Goal: Check status: Check status

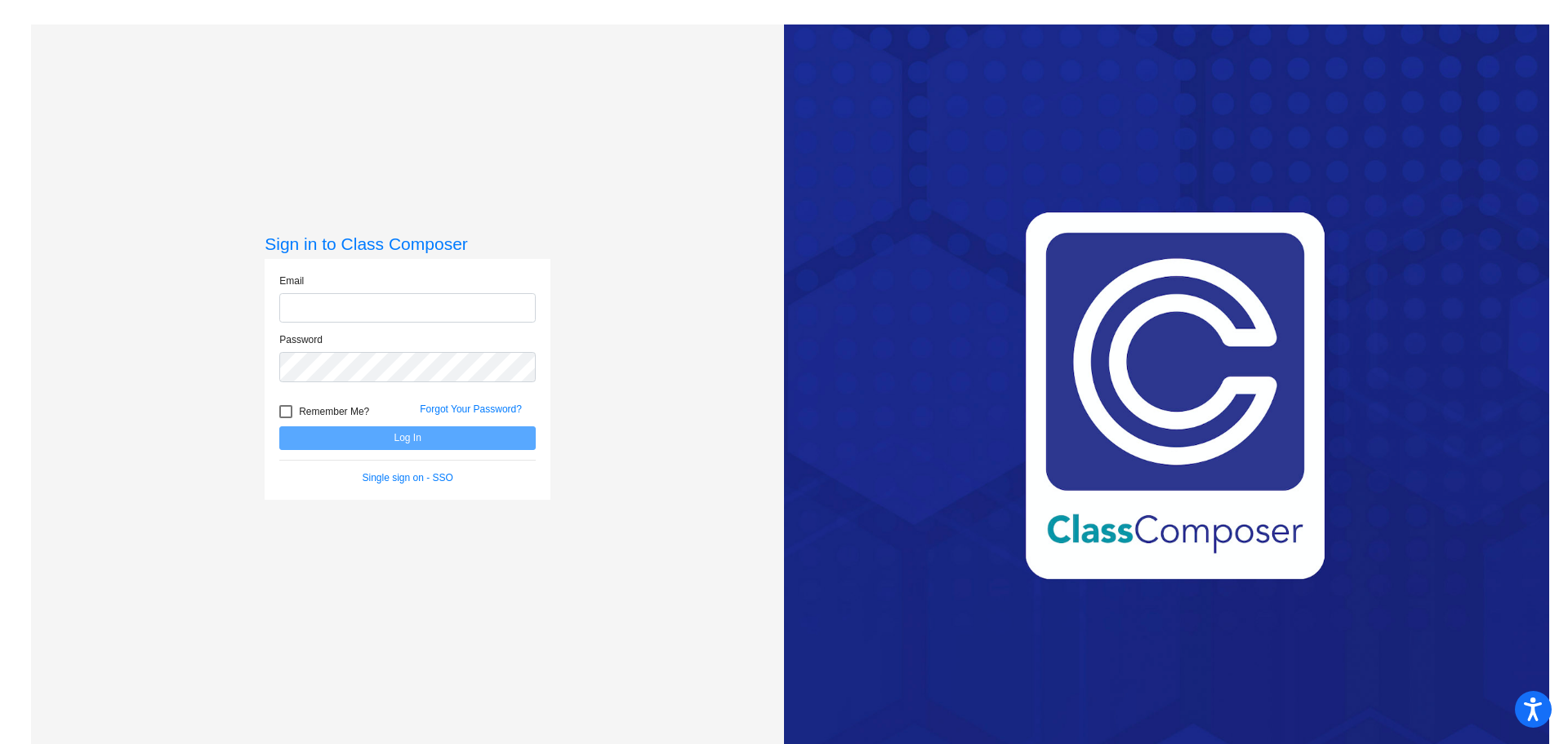
type input "[EMAIL_ADDRESS][DOMAIN_NAME]"
click at [350, 445] on button "Log In" at bounding box center [408, 438] width 256 height 24
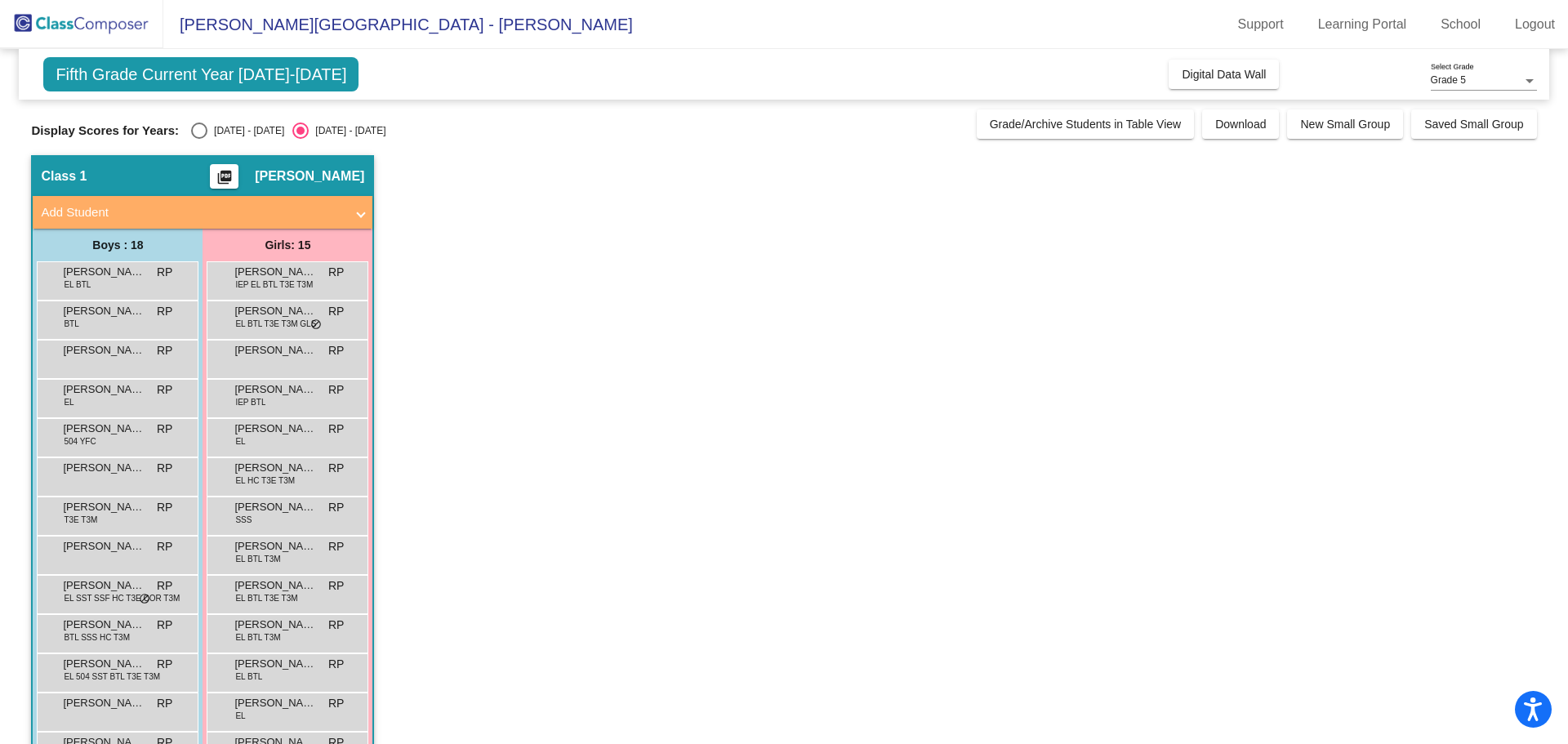
click at [205, 132] on div "Select an option" at bounding box center [199, 131] width 16 height 16
click at [199, 139] on input "[DATE] - [DATE]" at bounding box center [198, 139] width 1 height 1
radio input "true"
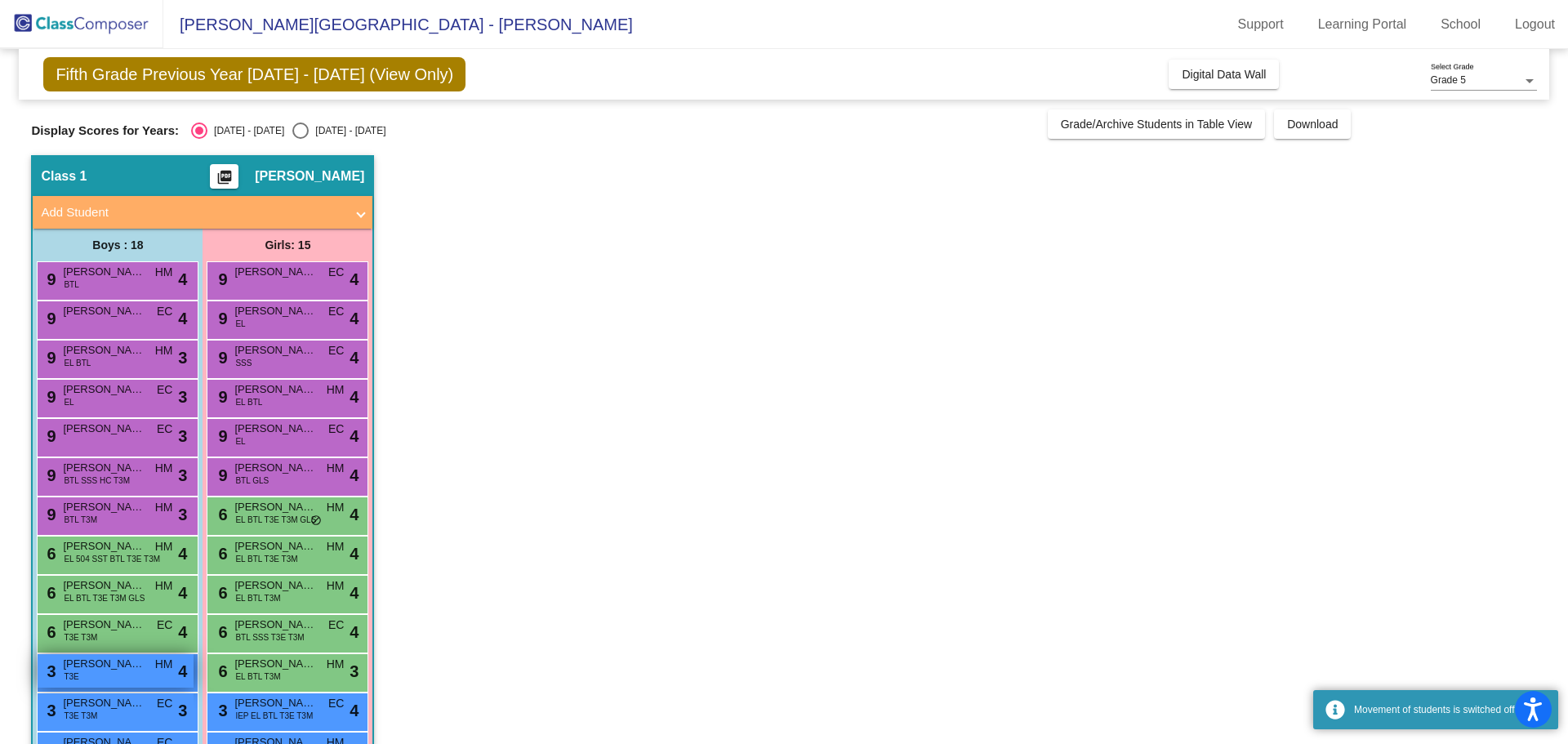
scroll to position [249, 0]
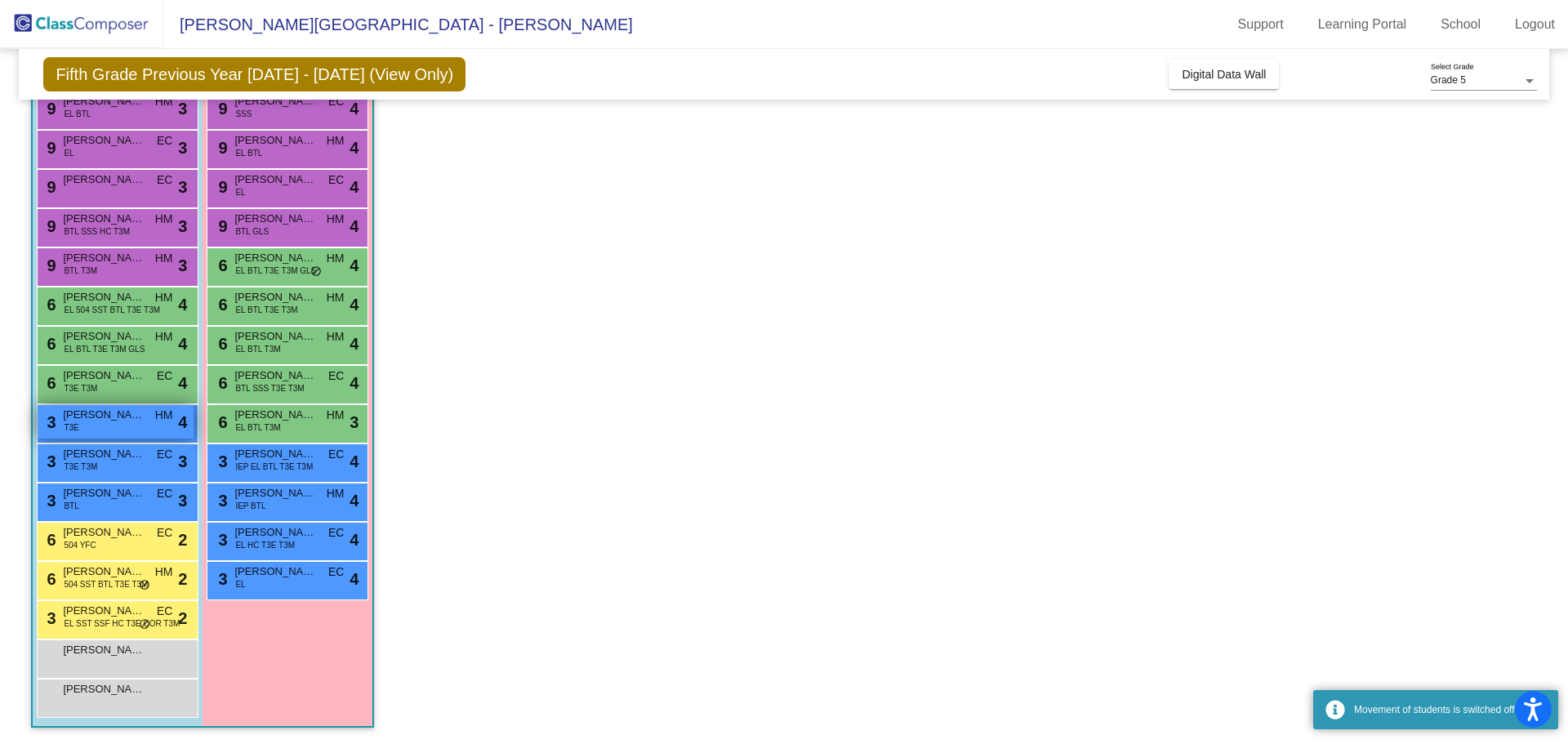
click at [116, 418] on span "[PERSON_NAME]" at bounding box center [103, 415] width 81 height 16
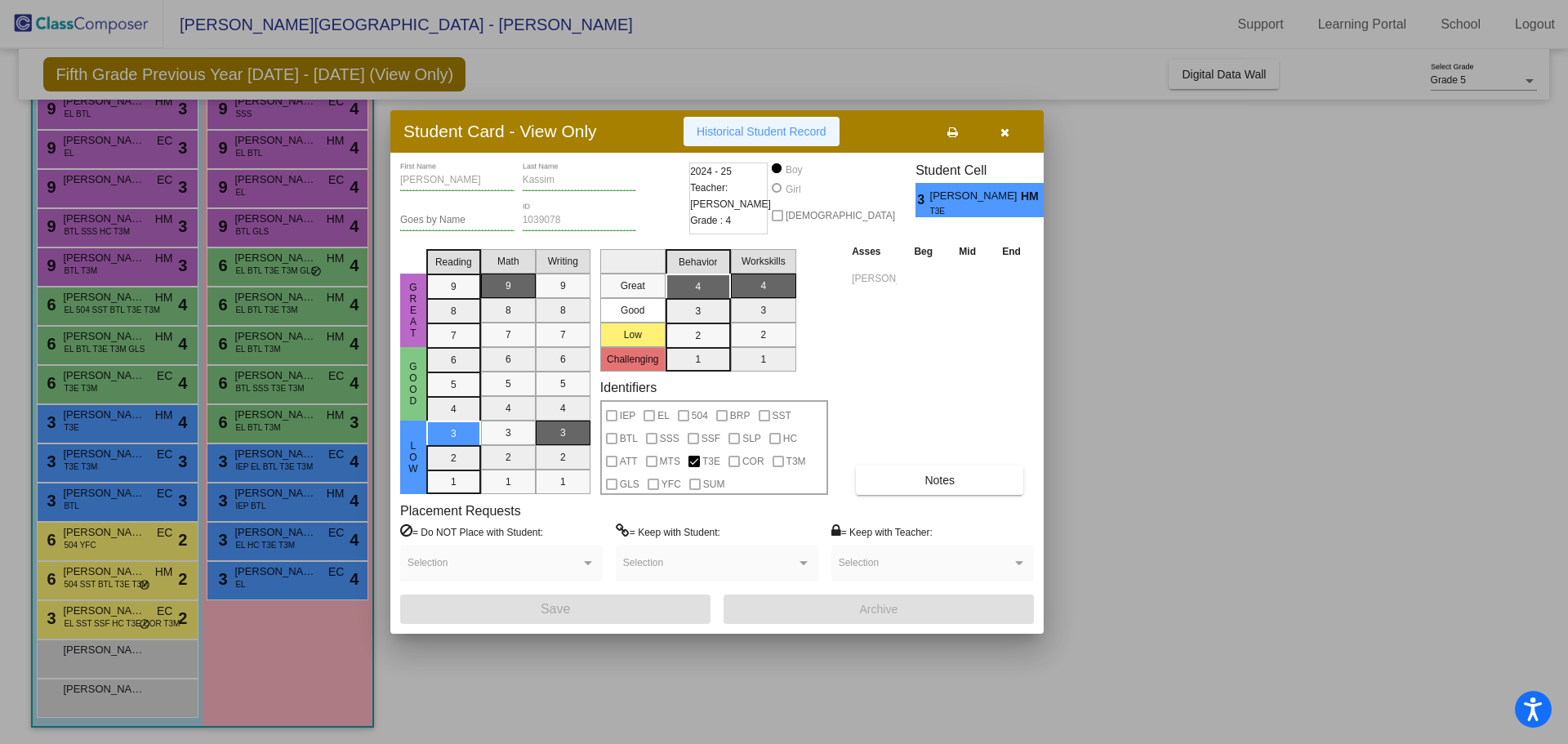
click at [783, 139] on button "Historical Student Record" at bounding box center [761, 131] width 156 height 29
click at [1109, 225] on div at bounding box center [784, 372] width 1568 height 744
